Goal: Find specific page/section: Find specific page/section

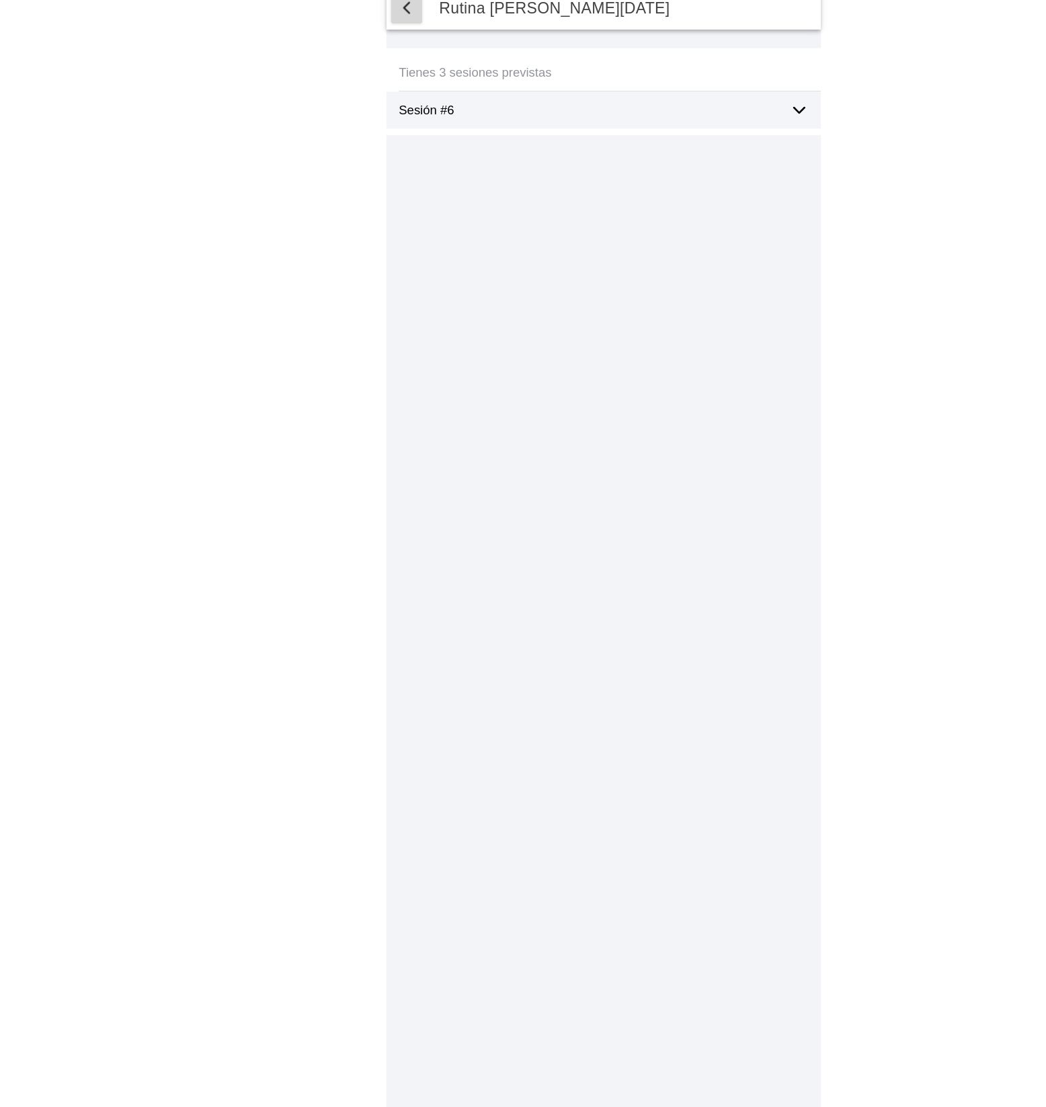
click at [350, 21] on span "button" at bounding box center [352, 19] width 16 height 16
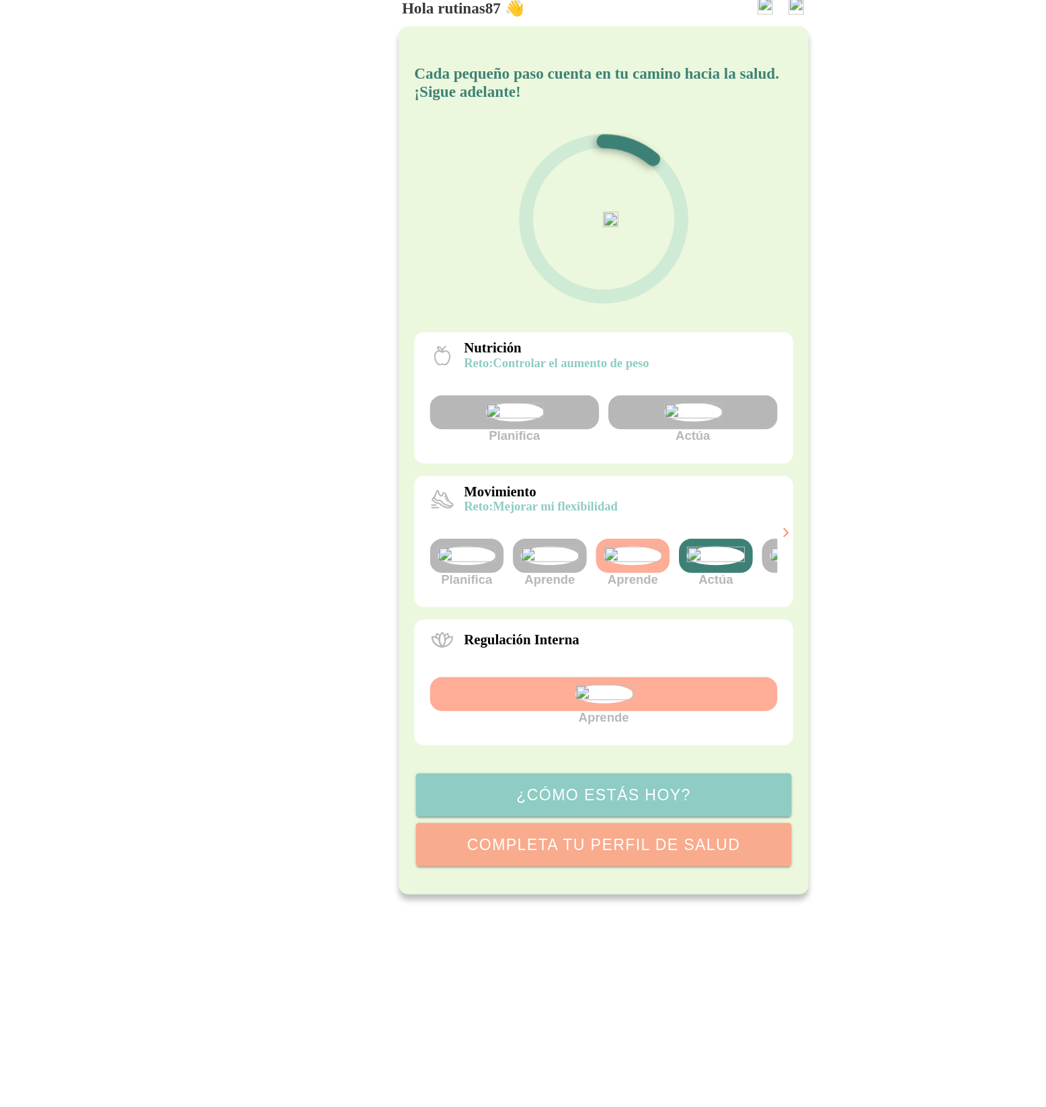
click at [618, 502] on img at bounding box center [620, 494] width 50 height 16
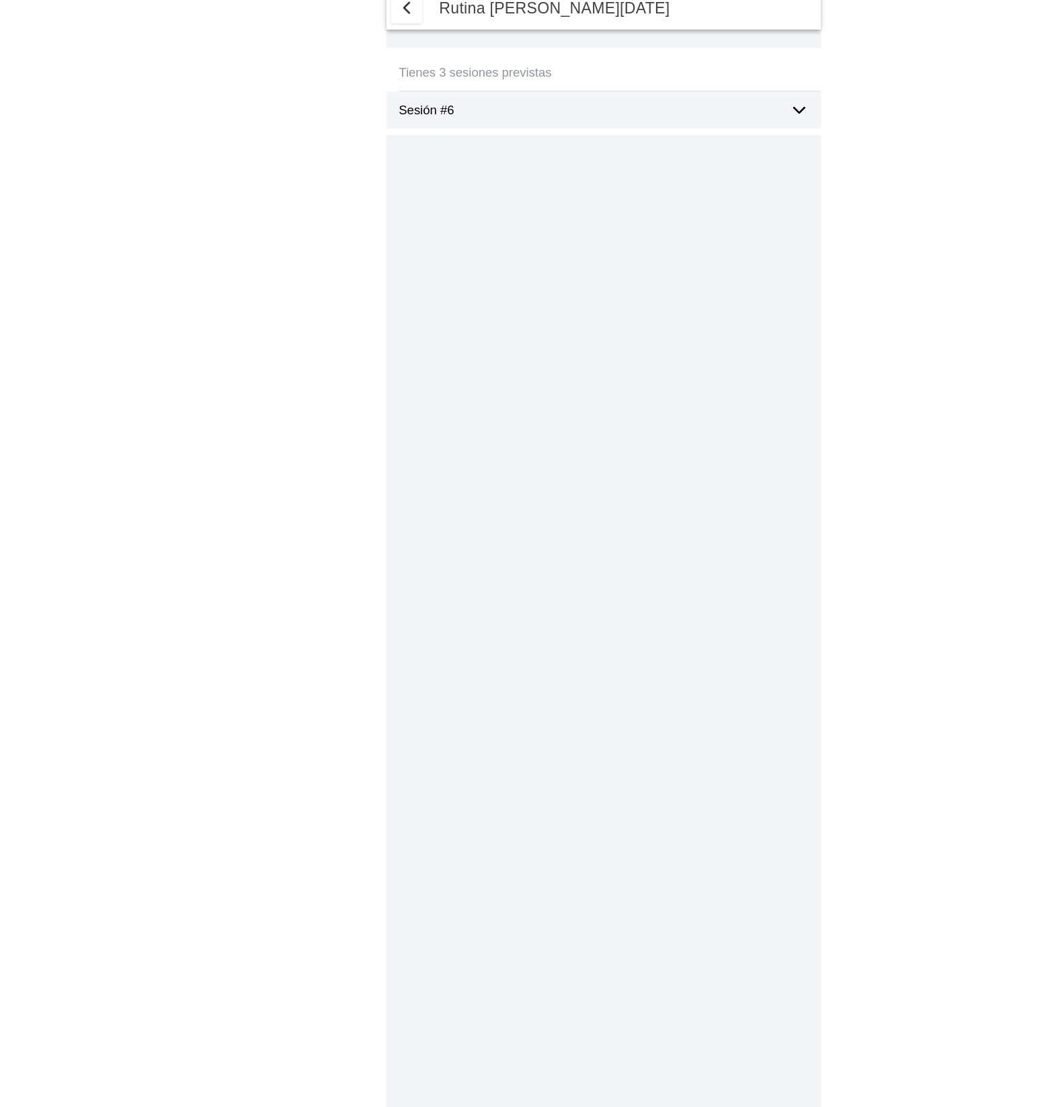
click at [693, 106] on icon at bounding box center [693, 108] width 16 height 16
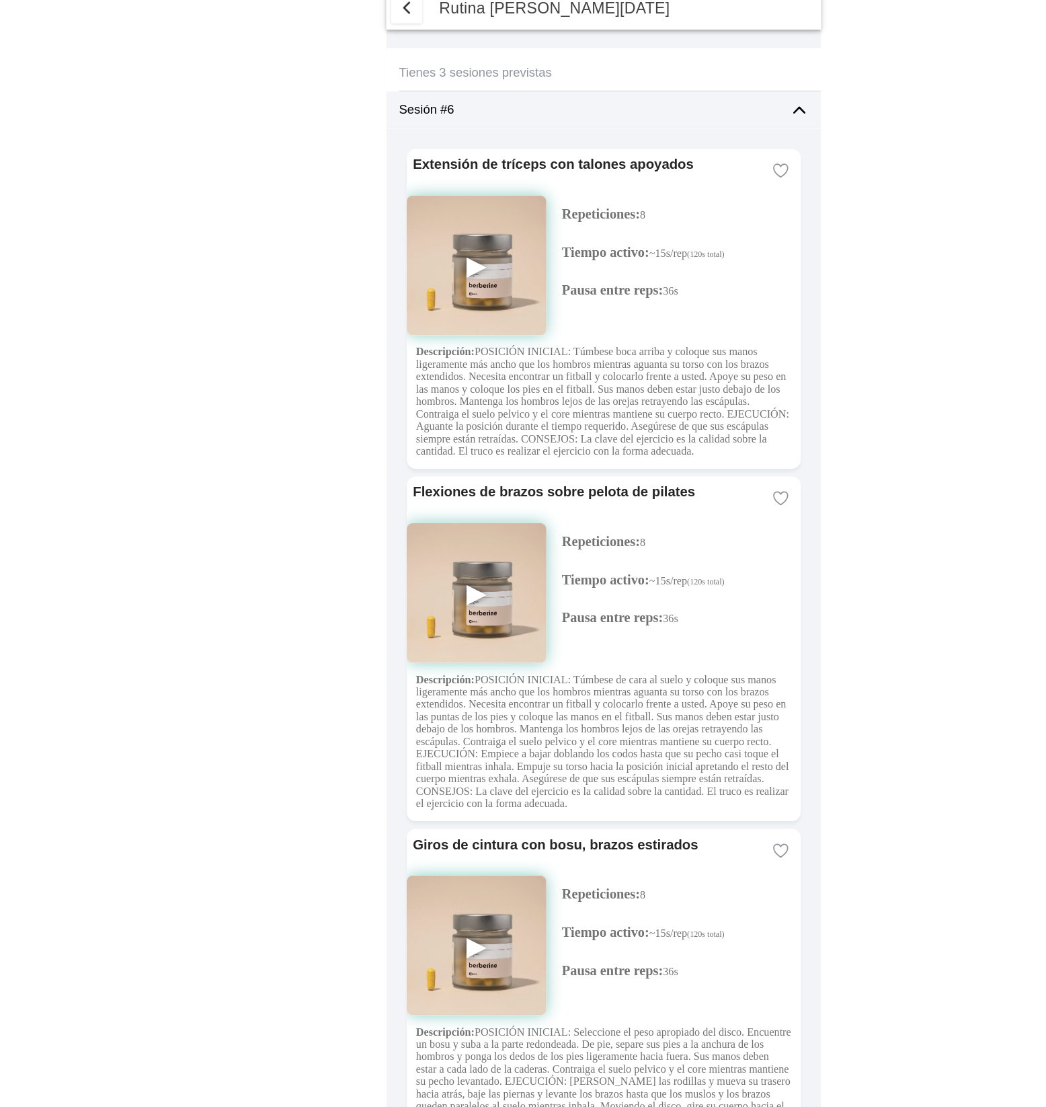
click at [693, 105] on icon at bounding box center [693, 108] width 16 height 16
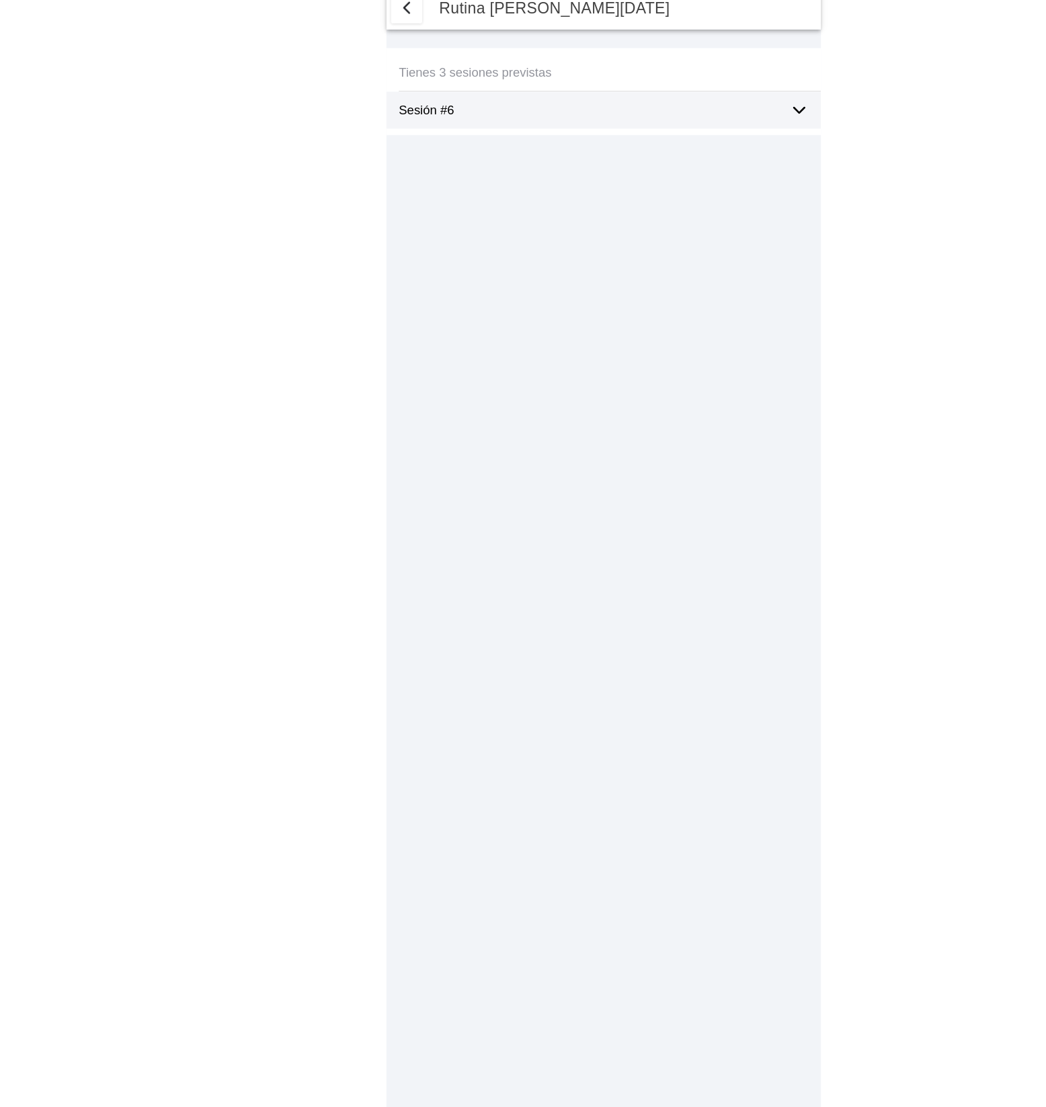
click at [344, 22] on span "button" at bounding box center [352, 19] width 16 height 16
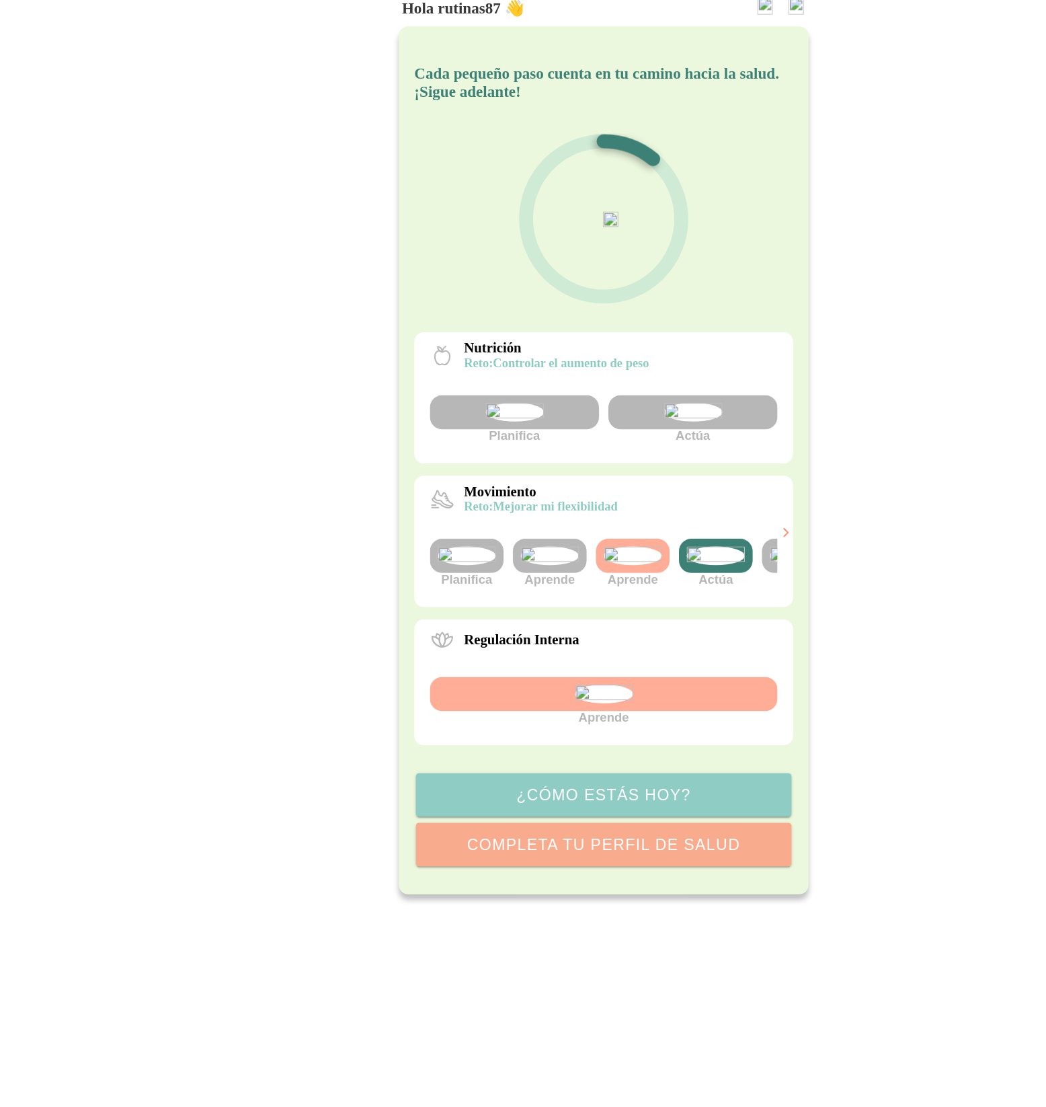
click at [613, 502] on img at bounding box center [620, 494] width 50 height 16
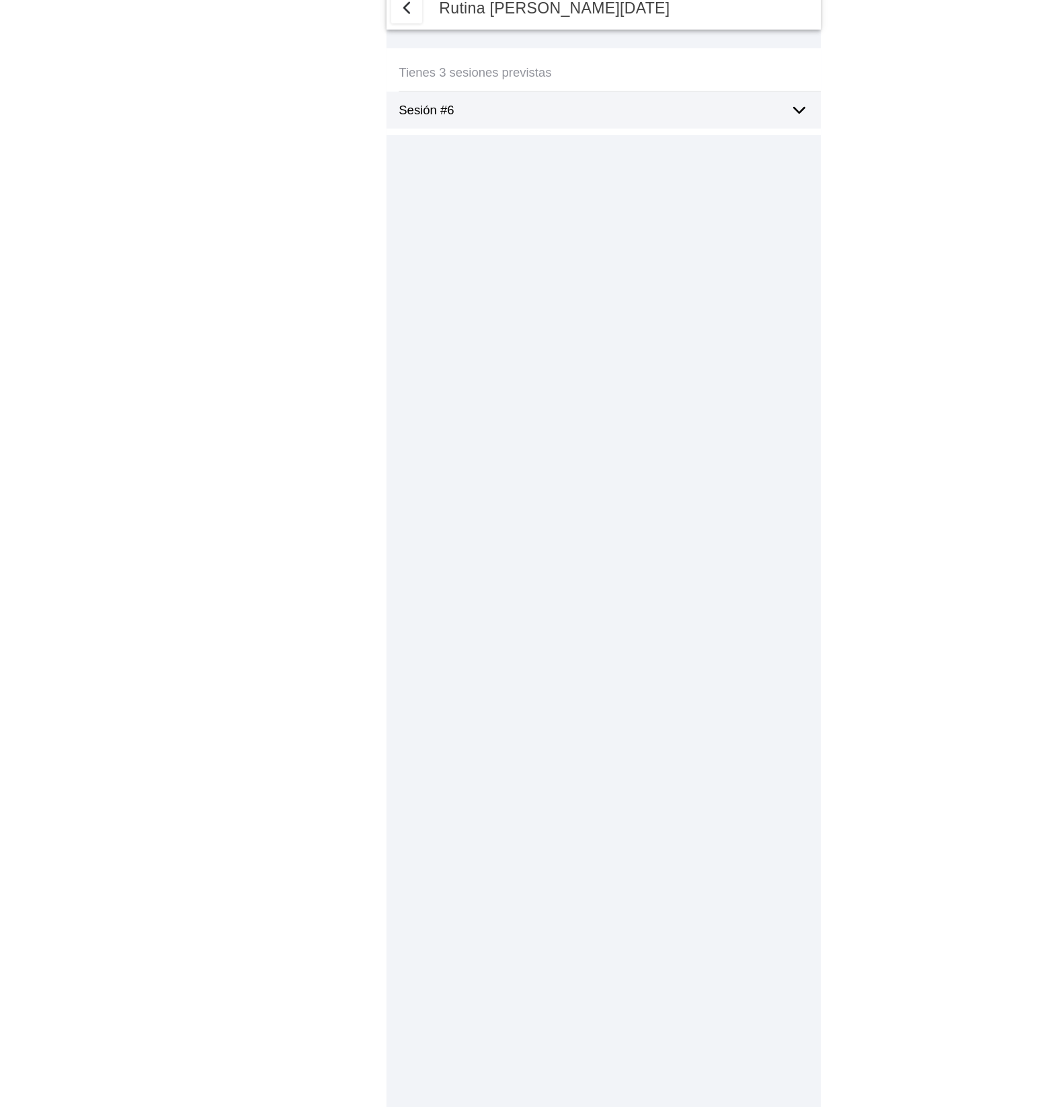
click at [352, 14] on span "button" at bounding box center [352, 19] width 16 height 16
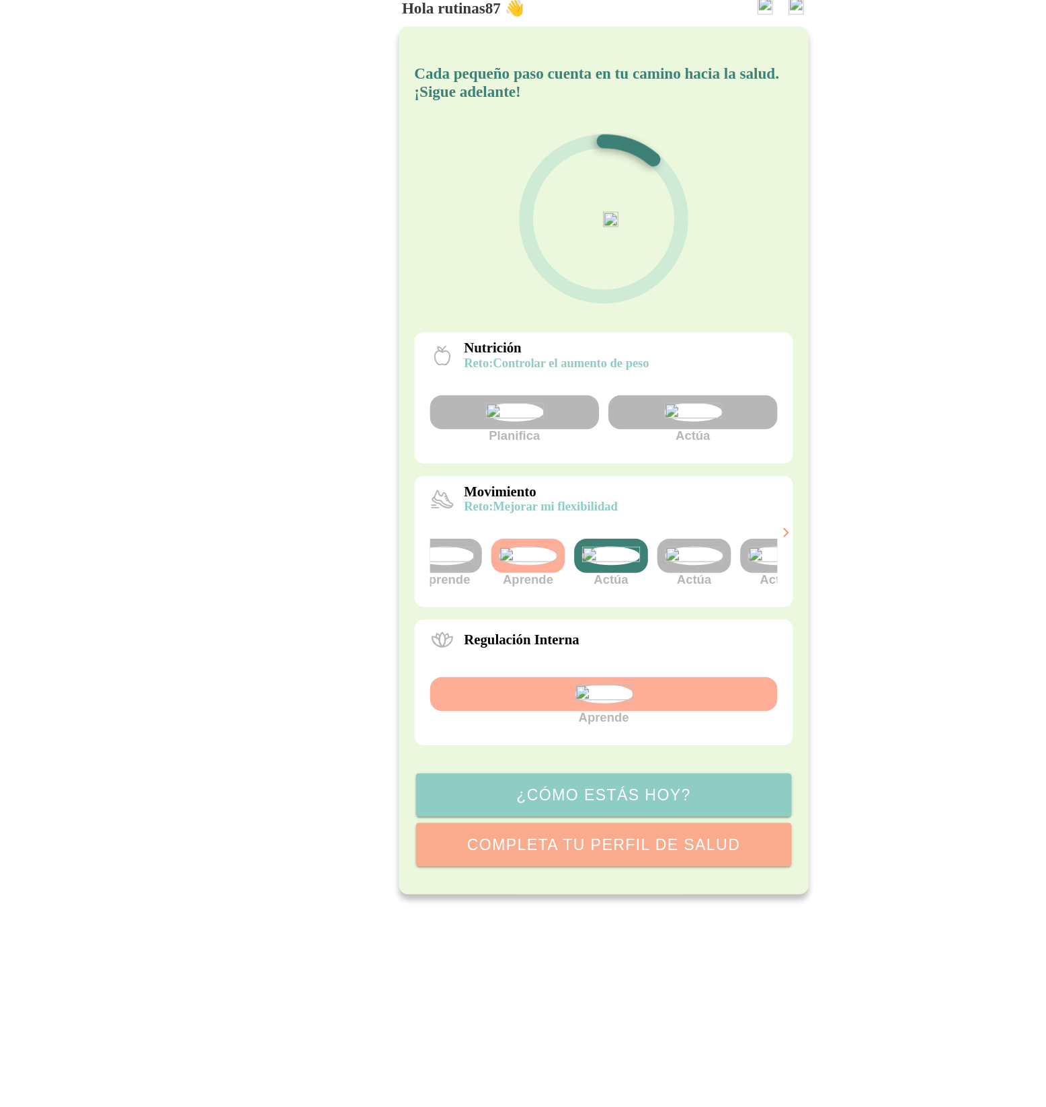
scroll to position [0, 120]
click at [589, 502] on img at bounding box center [572, 494] width 50 height 16
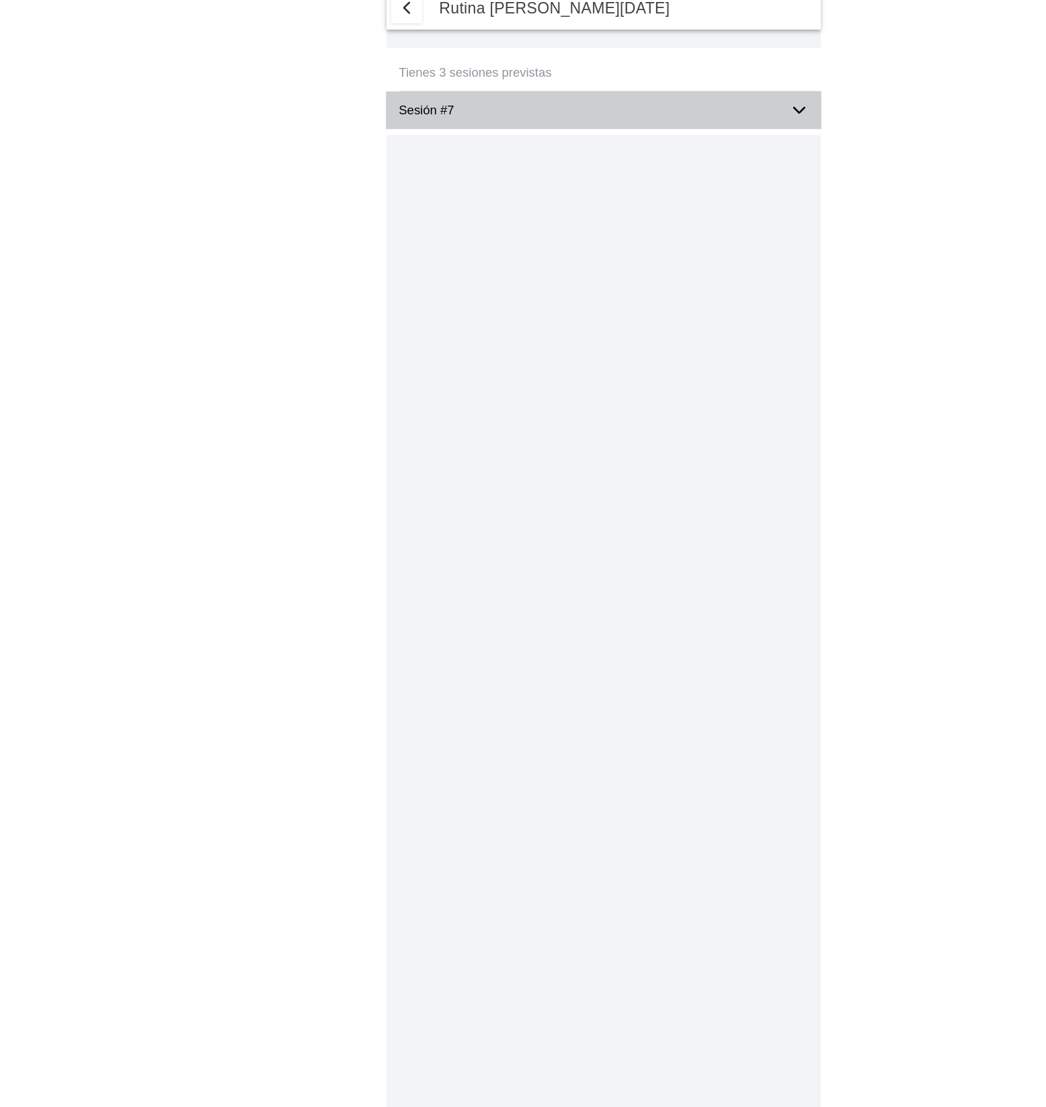
click at [690, 112] on icon at bounding box center [693, 108] width 16 height 16
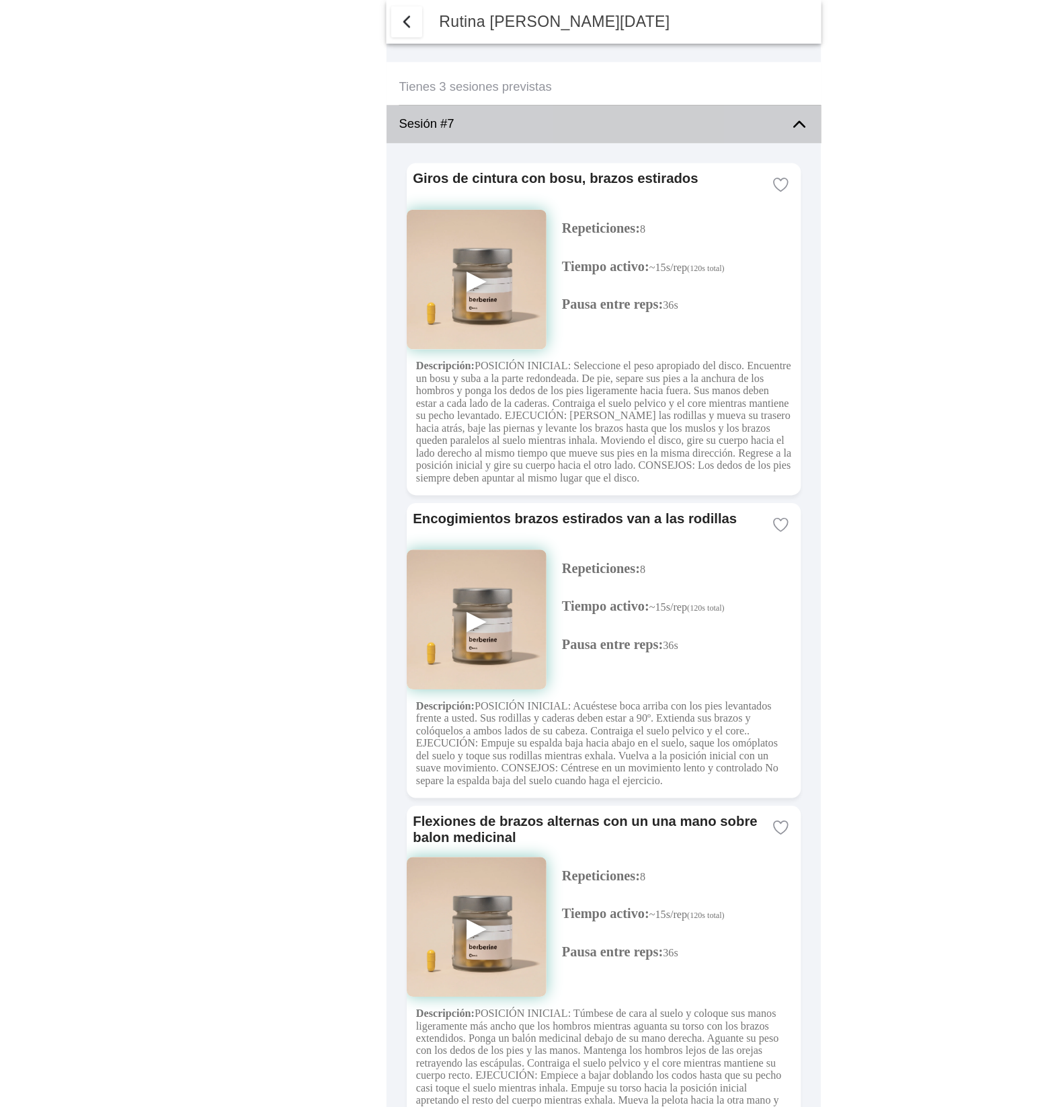
click at [695, 108] on icon at bounding box center [692, 108] width 9 height 5
